Goal: Navigation & Orientation: Find specific page/section

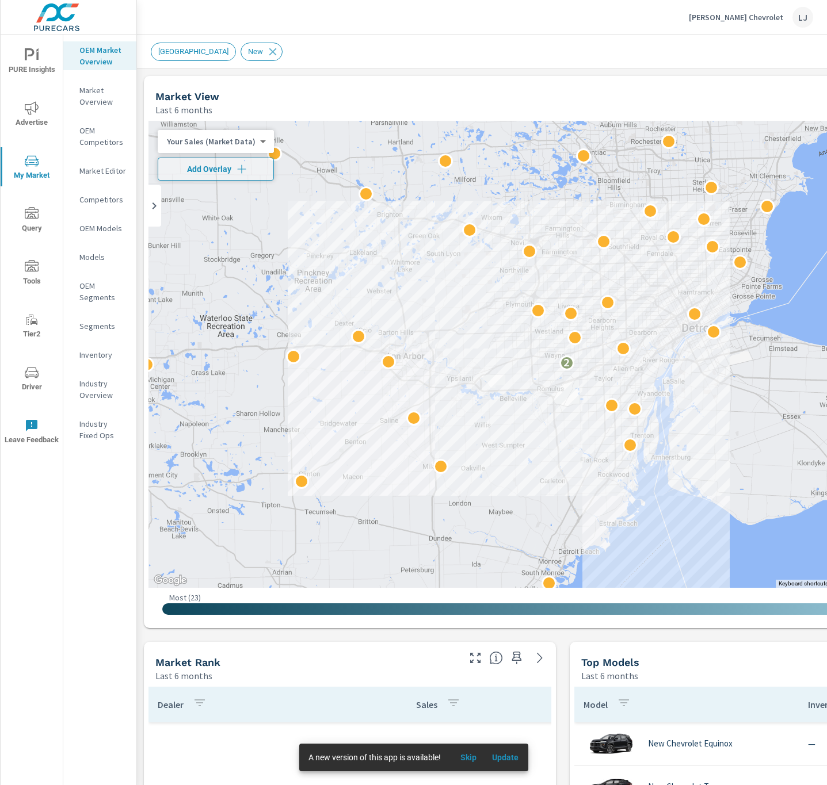
scroll to position [345, 0]
click at [765, 21] on p "[PERSON_NAME] Chevrolet" at bounding box center [736, 17] width 94 height 10
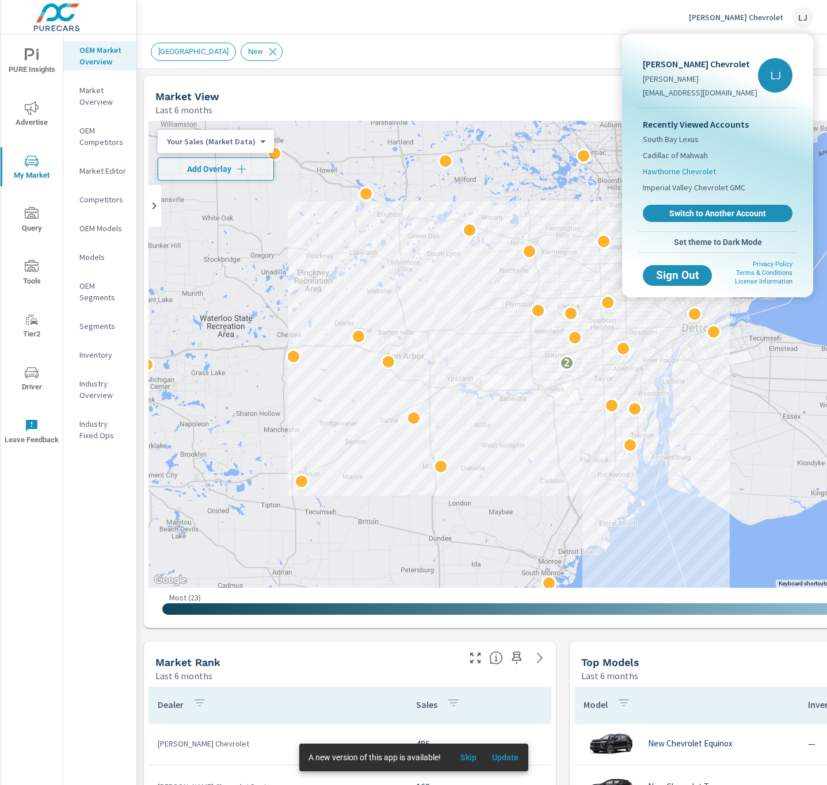
click at [691, 169] on span "Hawthorne Chevrolet" at bounding box center [679, 172] width 73 height 12
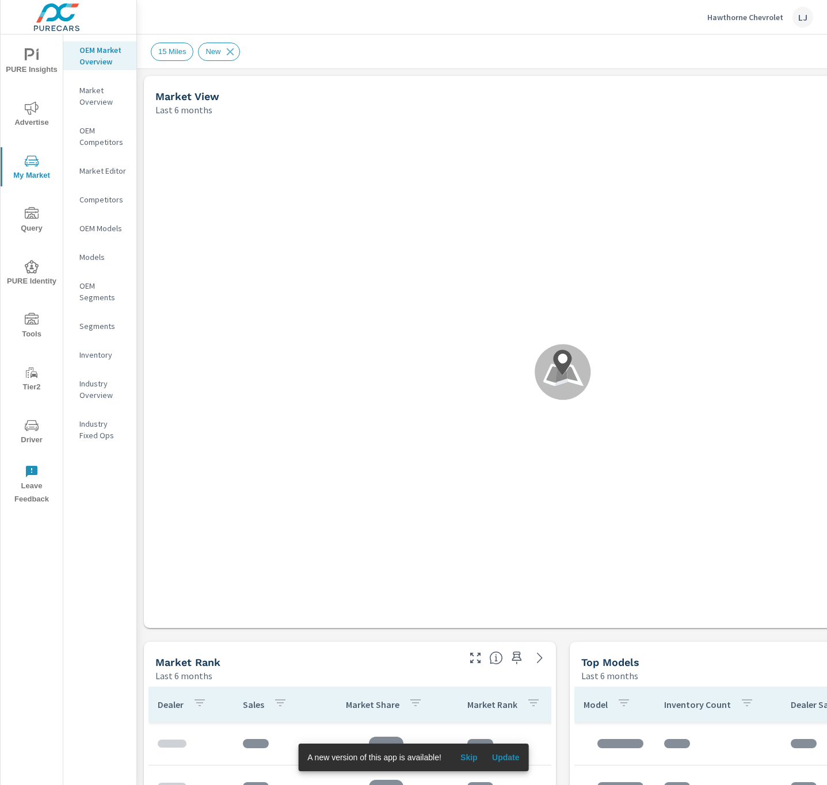
click at [25, 428] on icon "nav menu" at bounding box center [32, 426] width 14 height 14
